Goal: Task Accomplishment & Management: Use online tool/utility

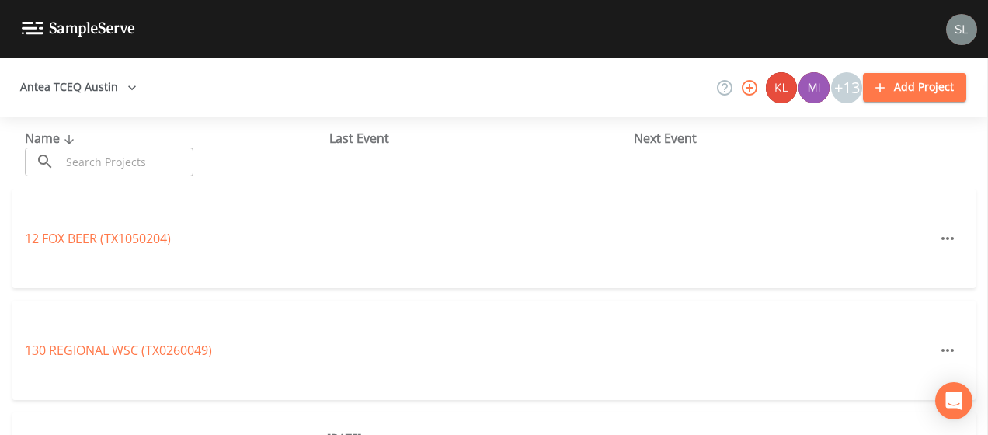
click at [144, 174] on input "text" at bounding box center [127, 162] width 133 height 29
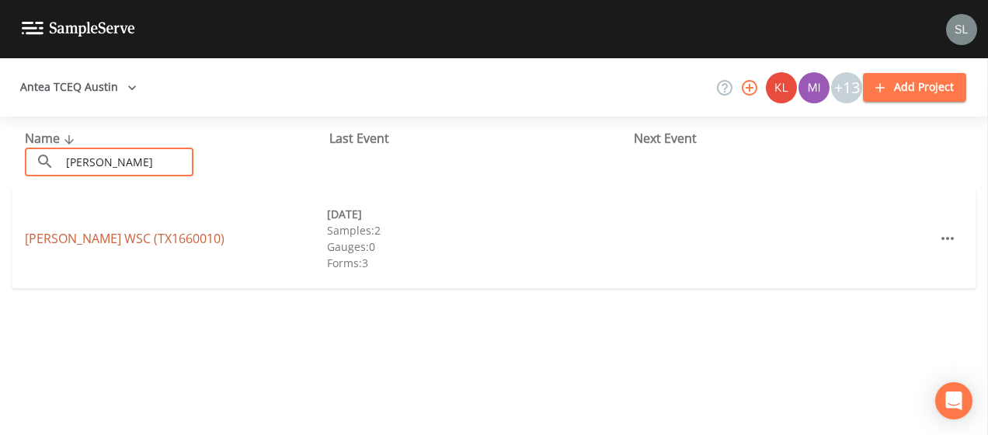
type input "[PERSON_NAME]"
click at [54, 238] on link "[PERSON_NAME] WSC (TX1660010)" at bounding box center [125, 238] width 200 height 17
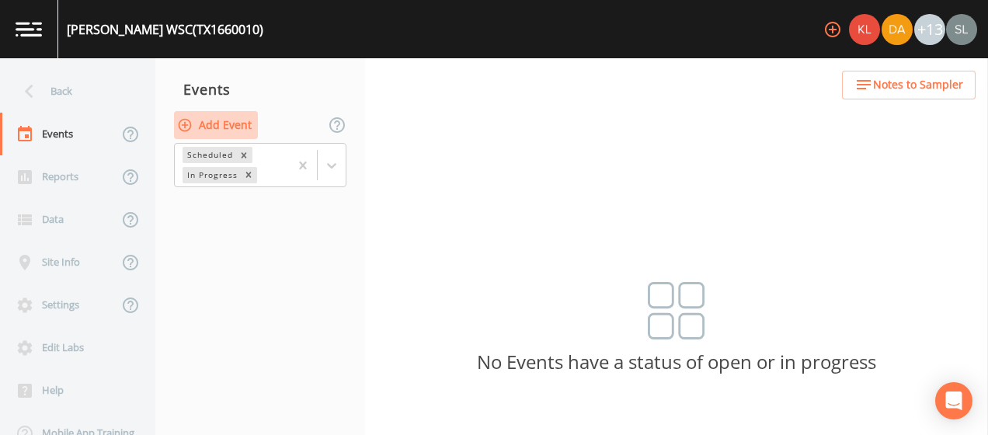
click at [192, 126] on icon "button" at bounding box center [185, 125] width 16 height 16
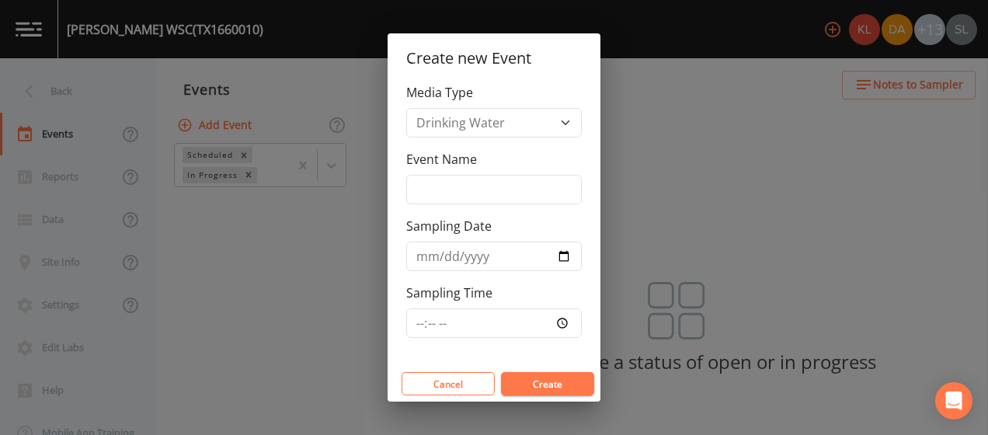
click at [491, 206] on div "Media Type Drinking Water Event Name Sampling Date Sampling Time" at bounding box center [494, 224] width 213 height 283
click at [476, 188] on input "Event Name" at bounding box center [494, 190] width 176 height 30
type input "h"
click at [570, 388] on button "Create" at bounding box center [547, 383] width 93 height 23
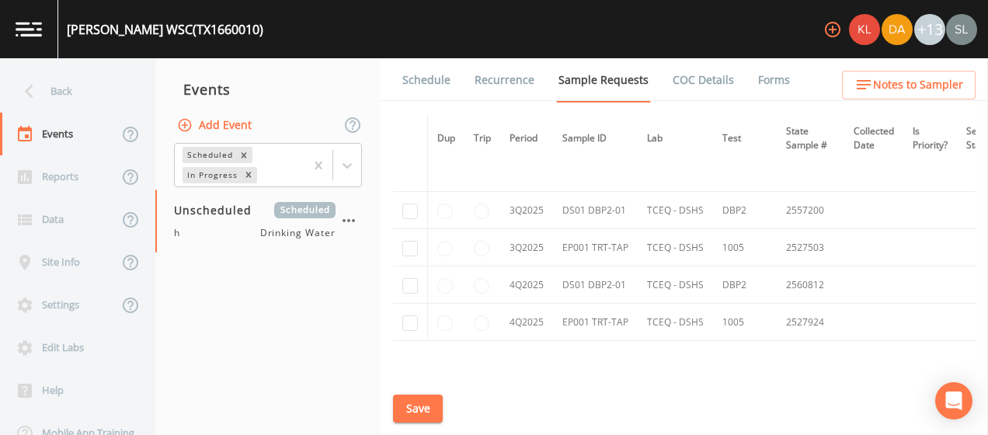
scroll to position [2561, 0]
